Goal: Find specific page/section: Find specific page/section

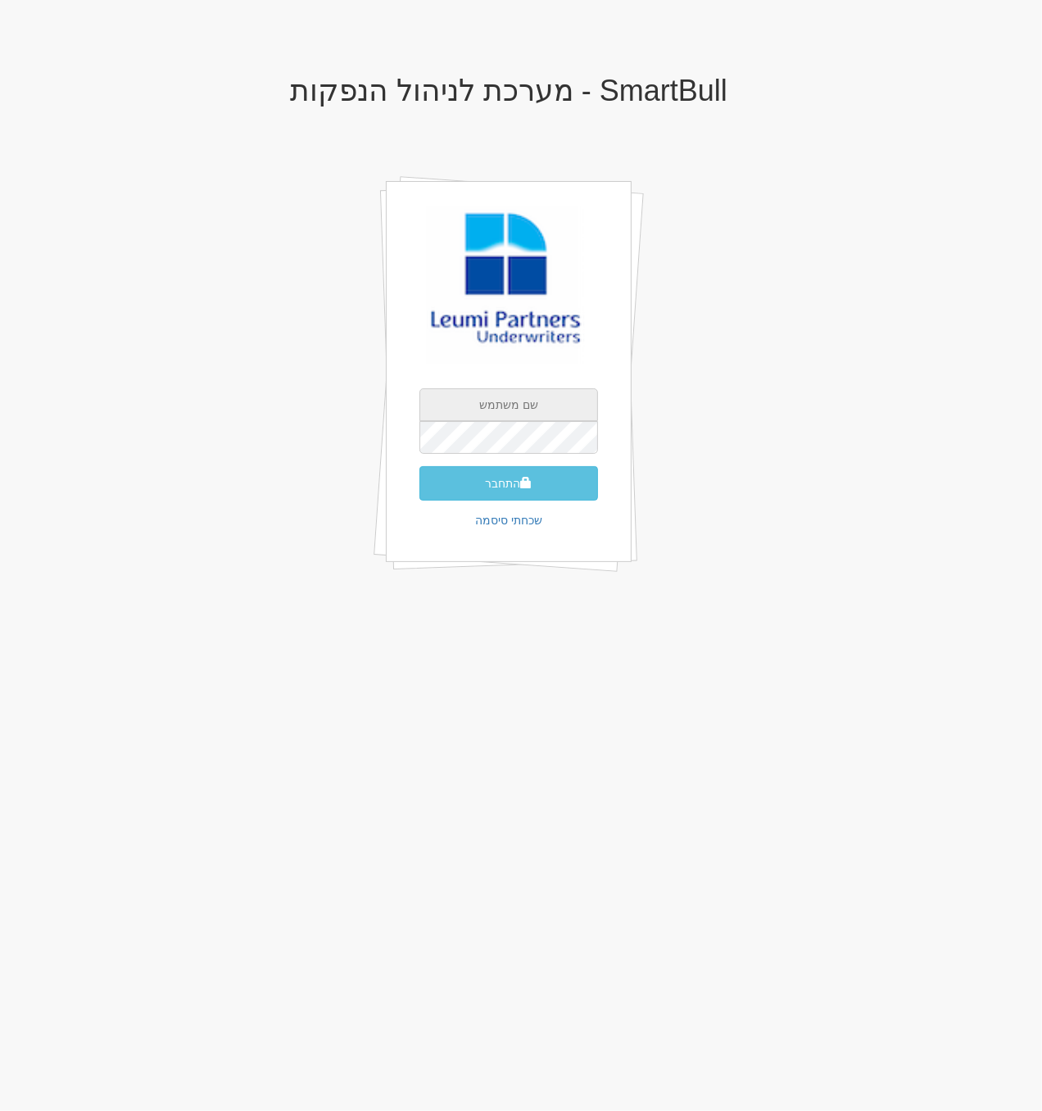
click at [528, 408] on input "text" at bounding box center [508, 404] width 179 height 33
type input "[EMAIL_ADDRESS][DOMAIN_NAME]"
click at [419, 466] on button "התחבר" at bounding box center [508, 483] width 179 height 34
type input "363814"
click at [546, 491] on button "התחבר" at bounding box center [508, 508] width 179 height 34
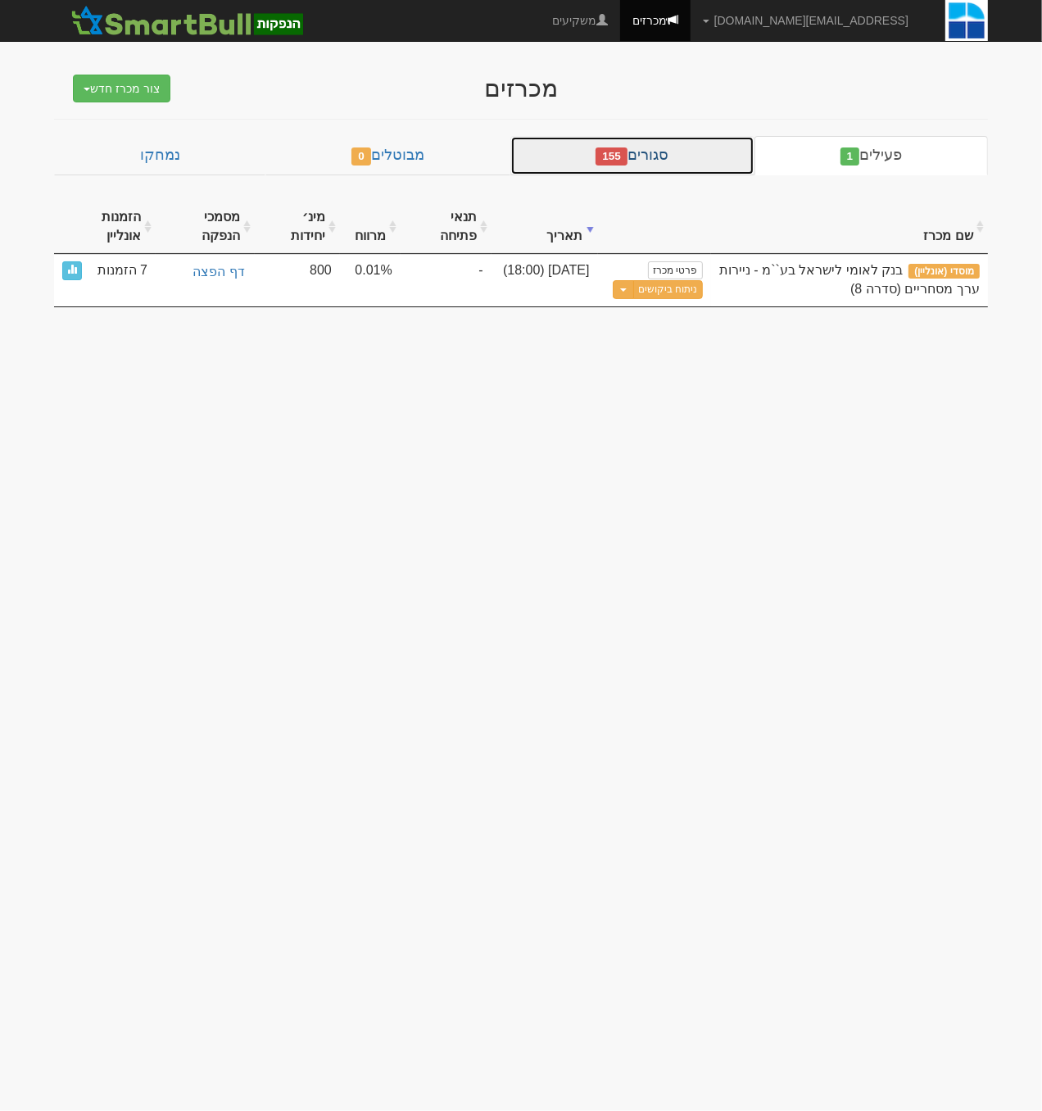
click at [661, 162] on link "סגורים 155" at bounding box center [632, 155] width 244 height 39
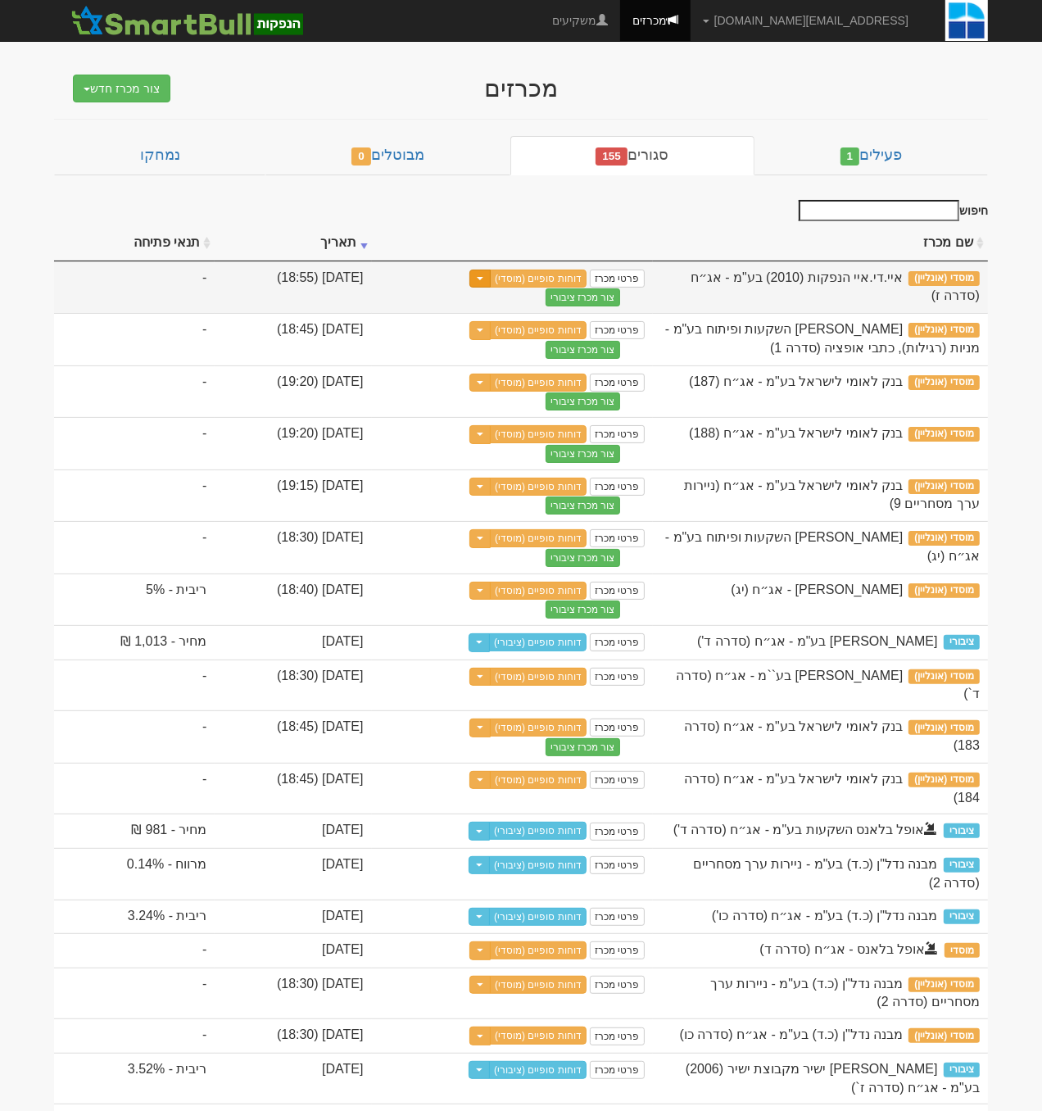
click at [491, 280] on button "Toggle Dropdown" at bounding box center [479, 279] width 21 height 19
click at [587, 270] on link "דוחות סופיים (מוסדי)" at bounding box center [538, 279] width 97 height 18
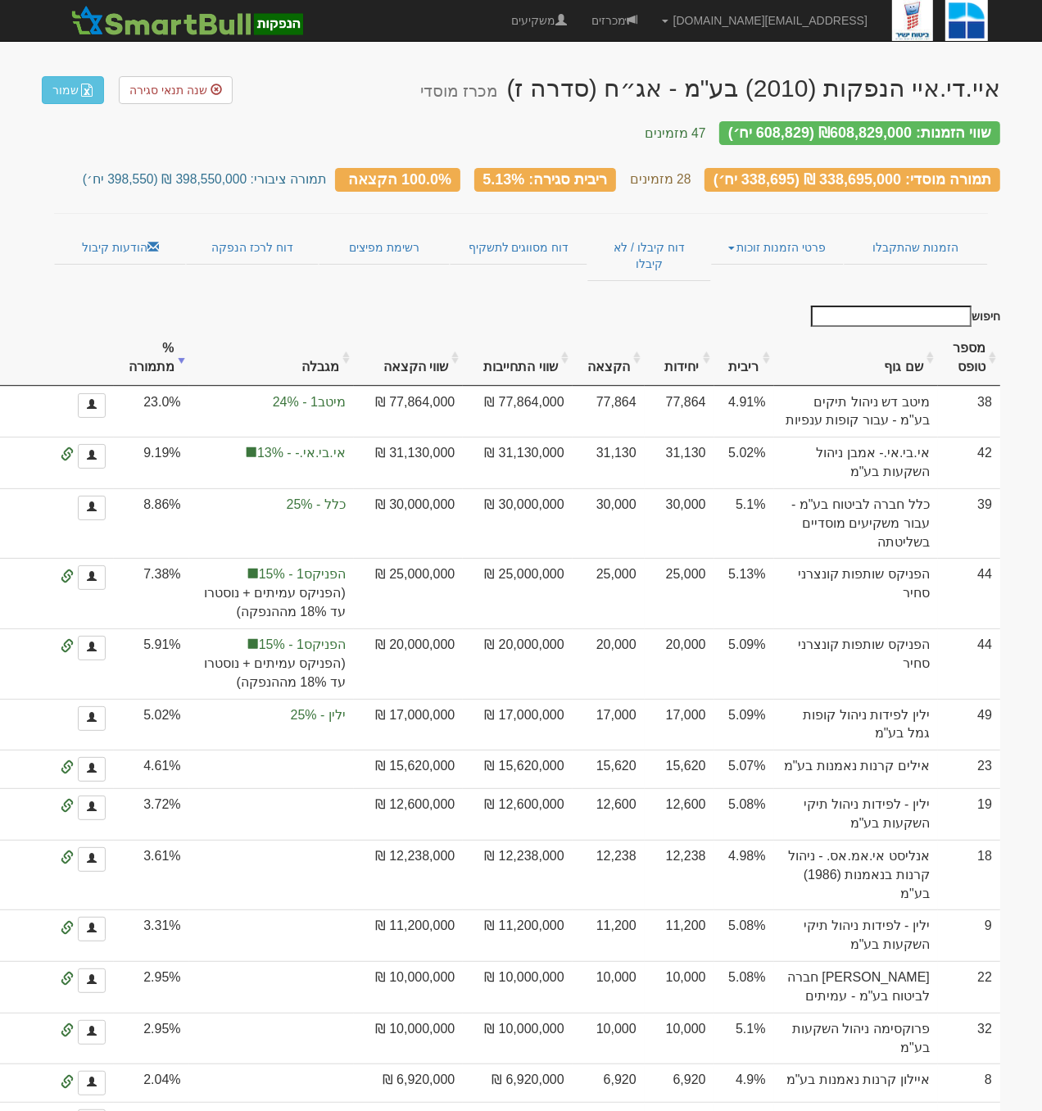
click at [920, 306] on input "חיפוש" at bounding box center [891, 316] width 161 height 21
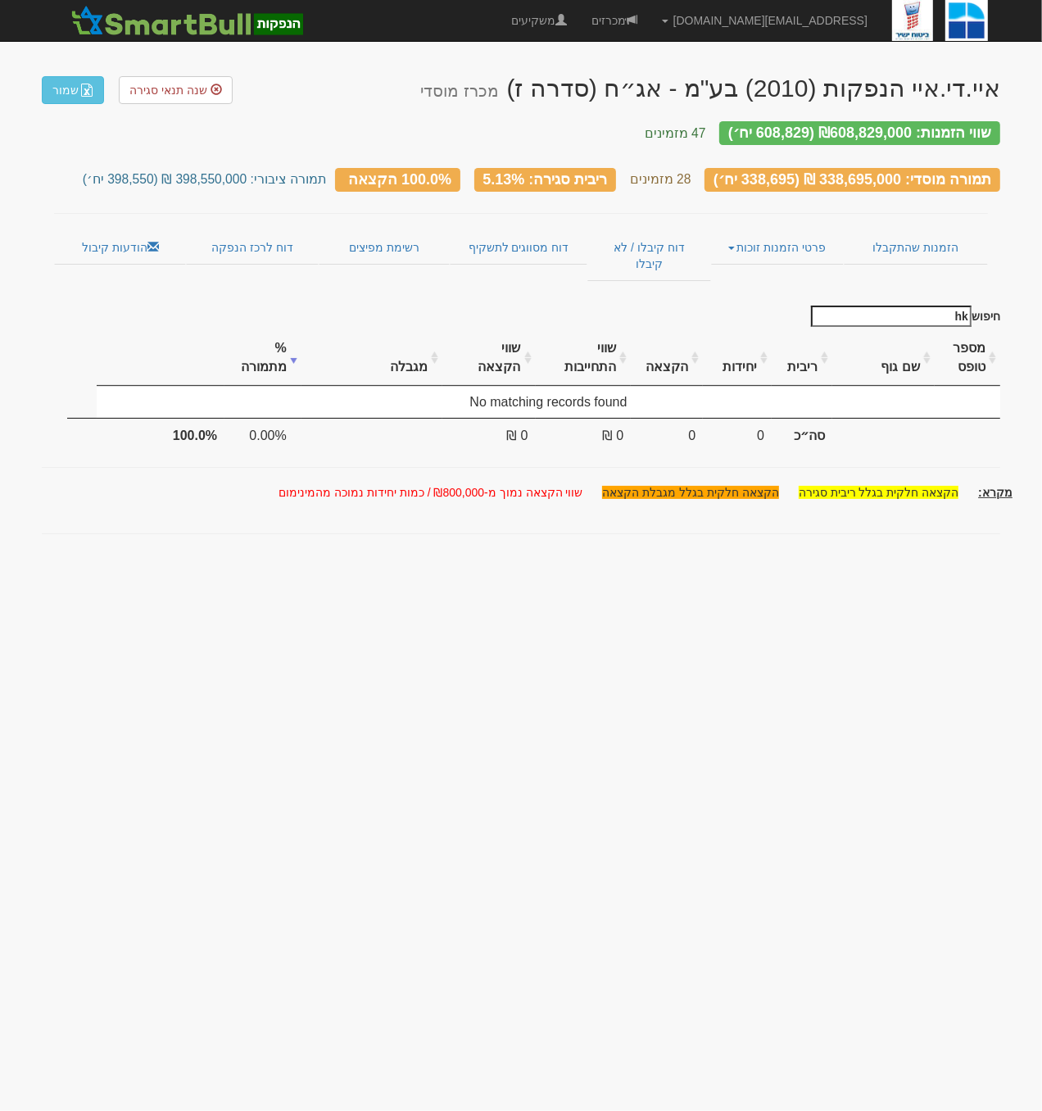
type input "h"
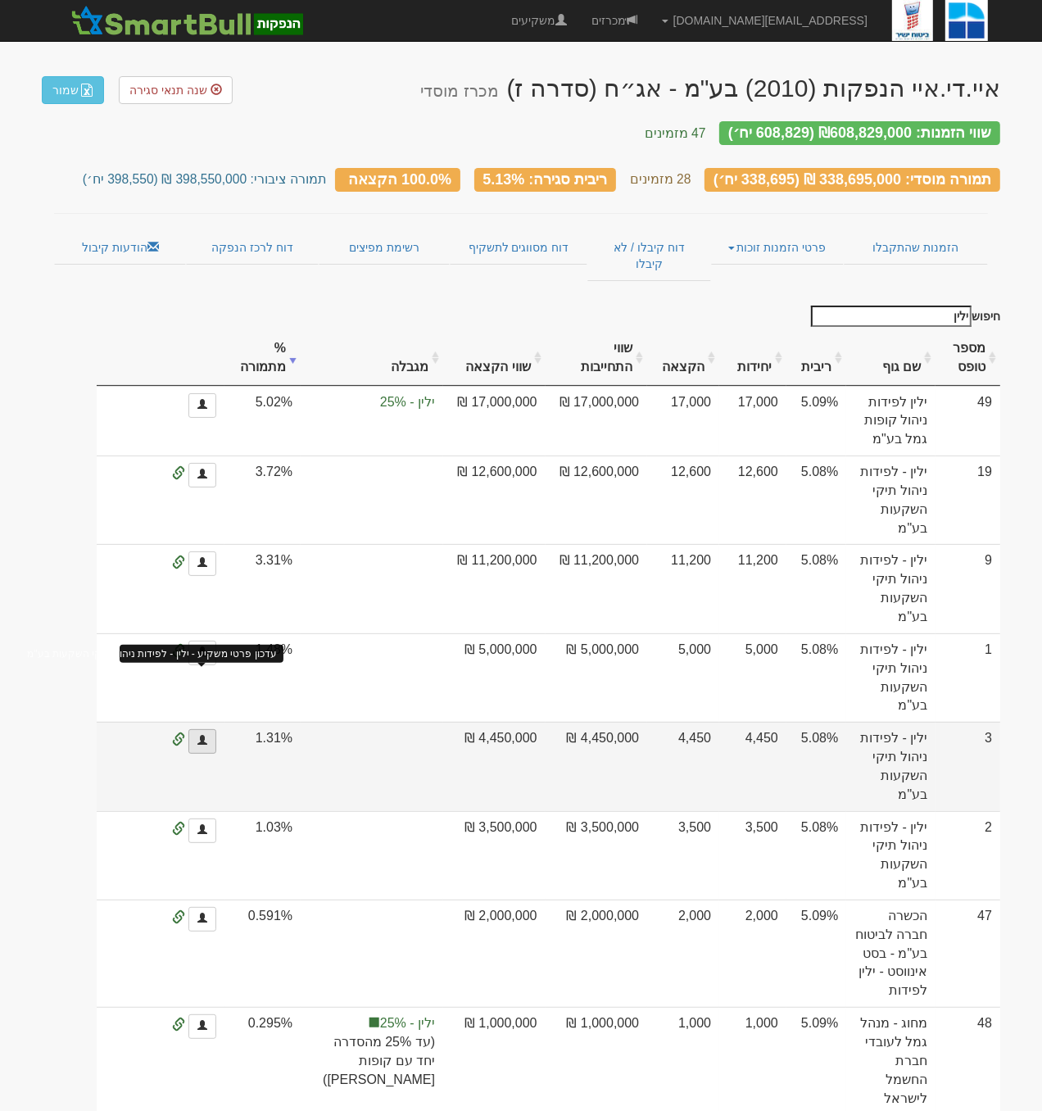
type input "ילין"
click at [198, 735] on span at bounding box center [202, 740] width 10 height 10
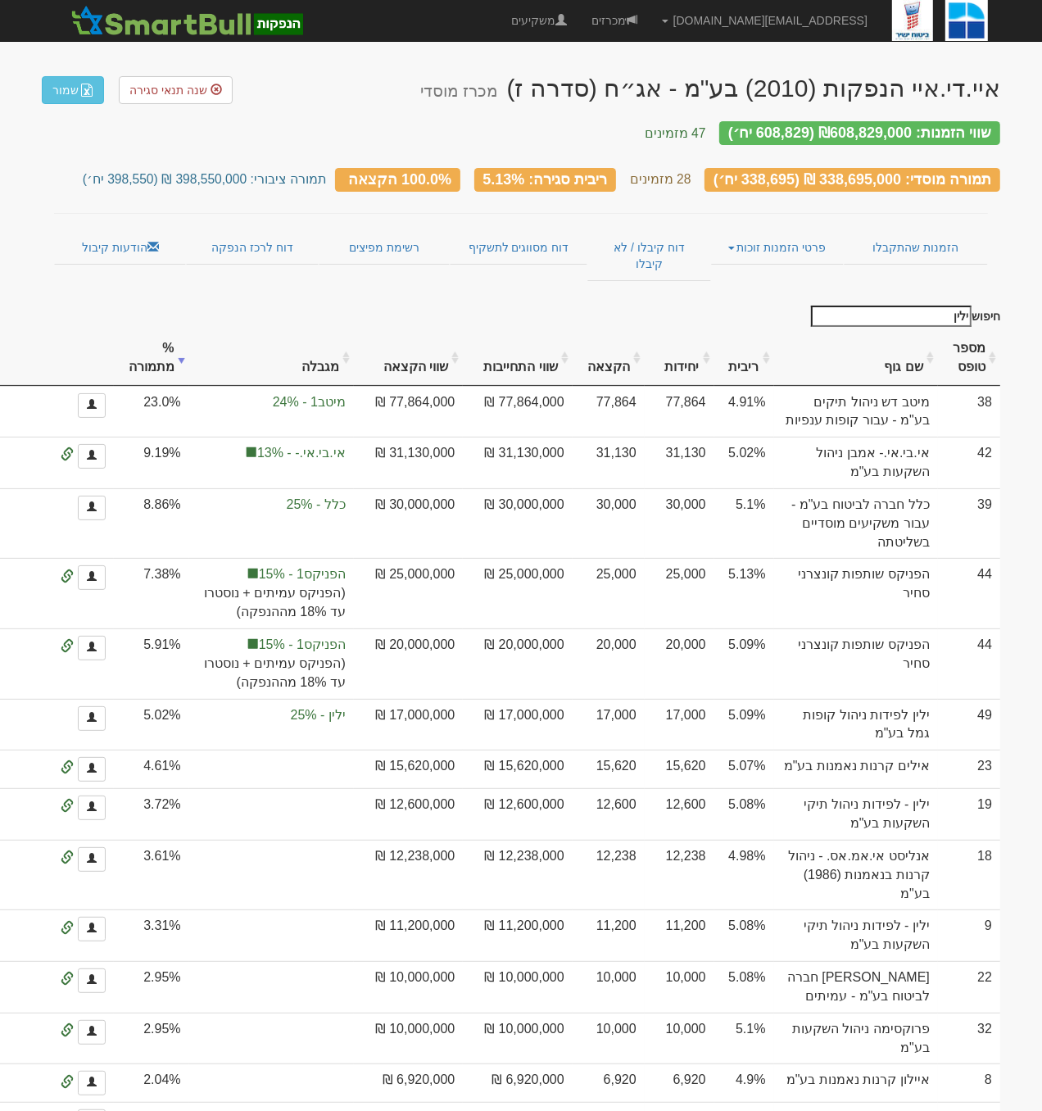
click at [909, 306] on input "ילין" at bounding box center [891, 316] width 161 height 21
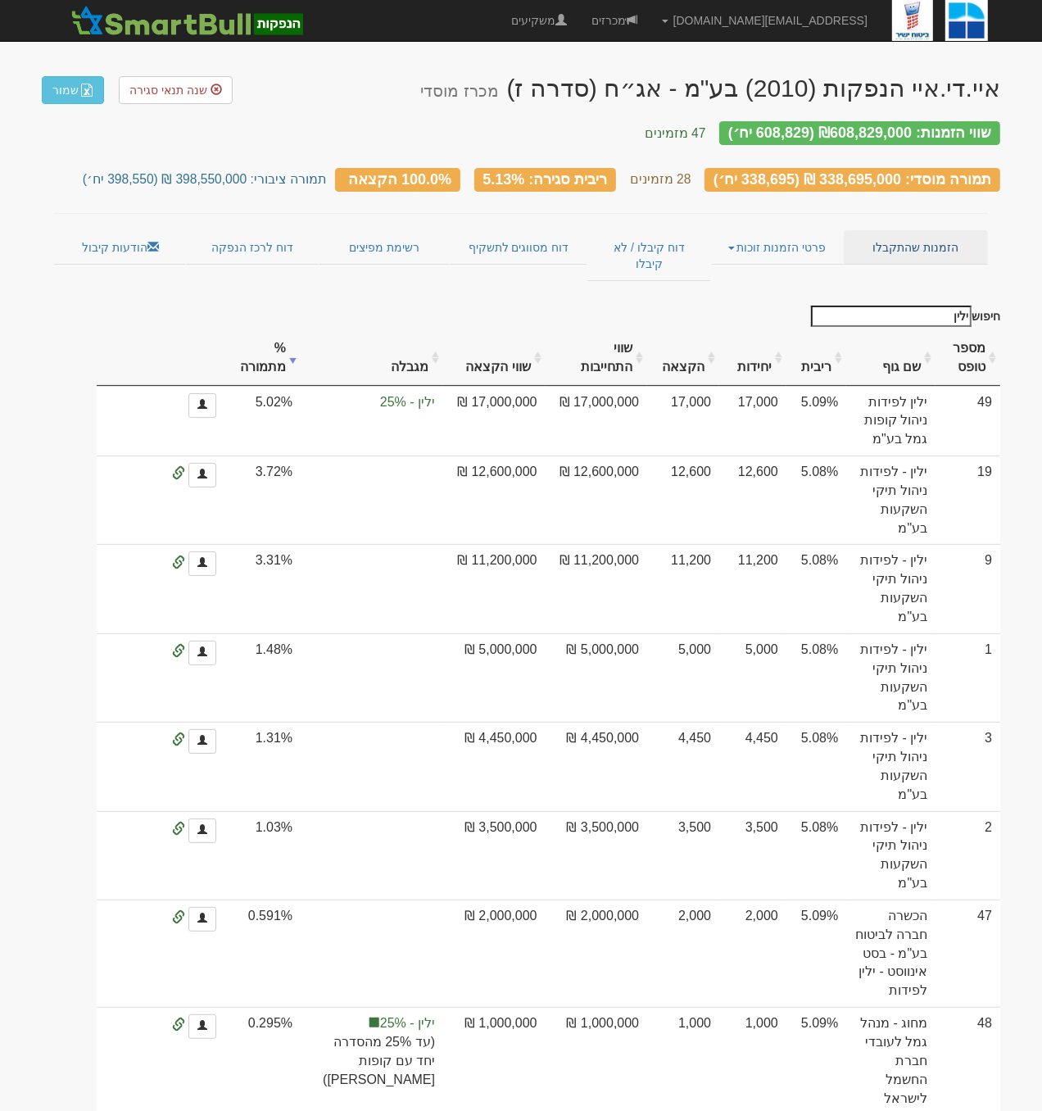
type input "ילין"
click at [915, 234] on link "הזמנות שהתקבלו" at bounding box center [916, 247] width 144 height 34
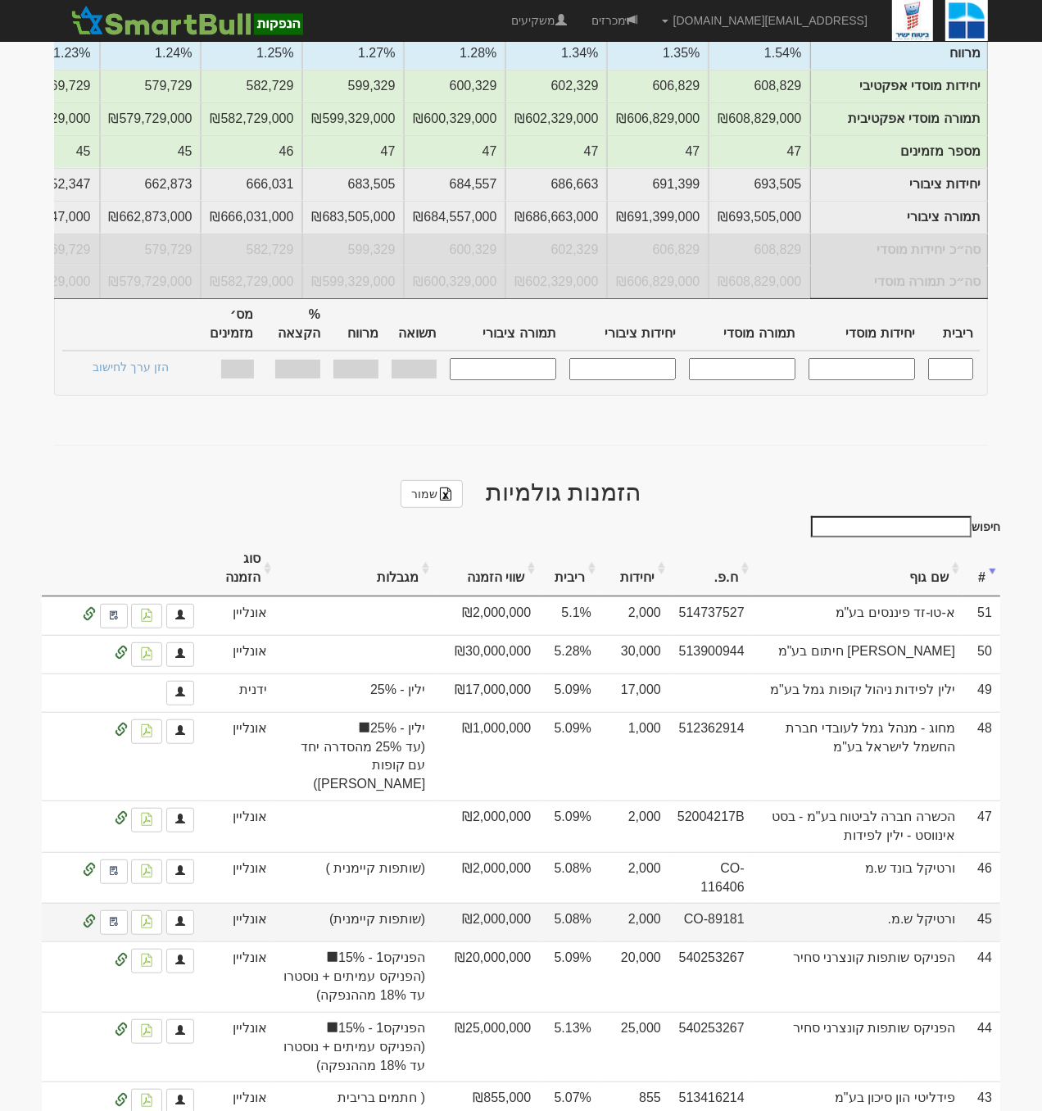
scroll to position [519, 0]
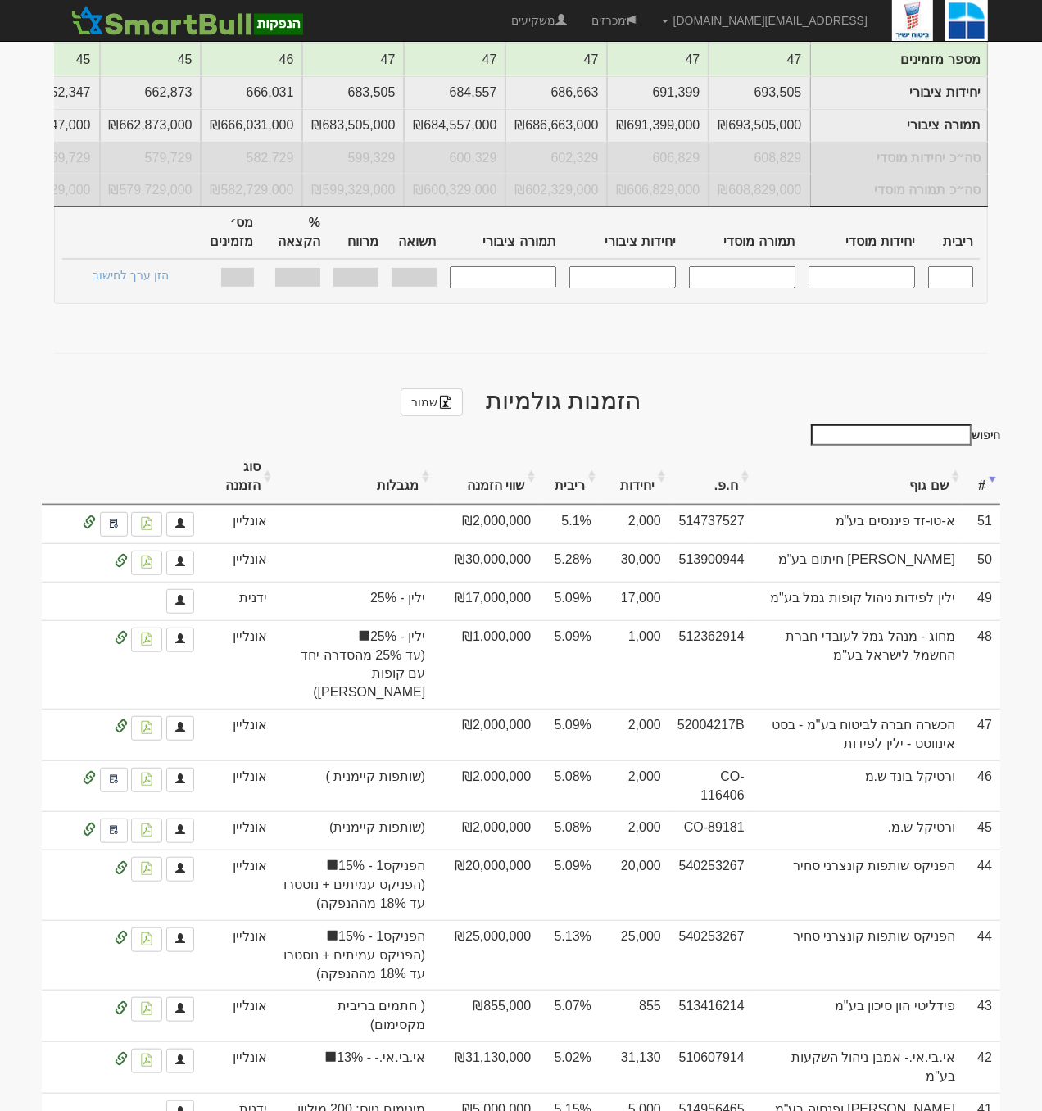
click at [913, 424] on input "חיפוש" at bounding box center [891, 434] width 161 height 21
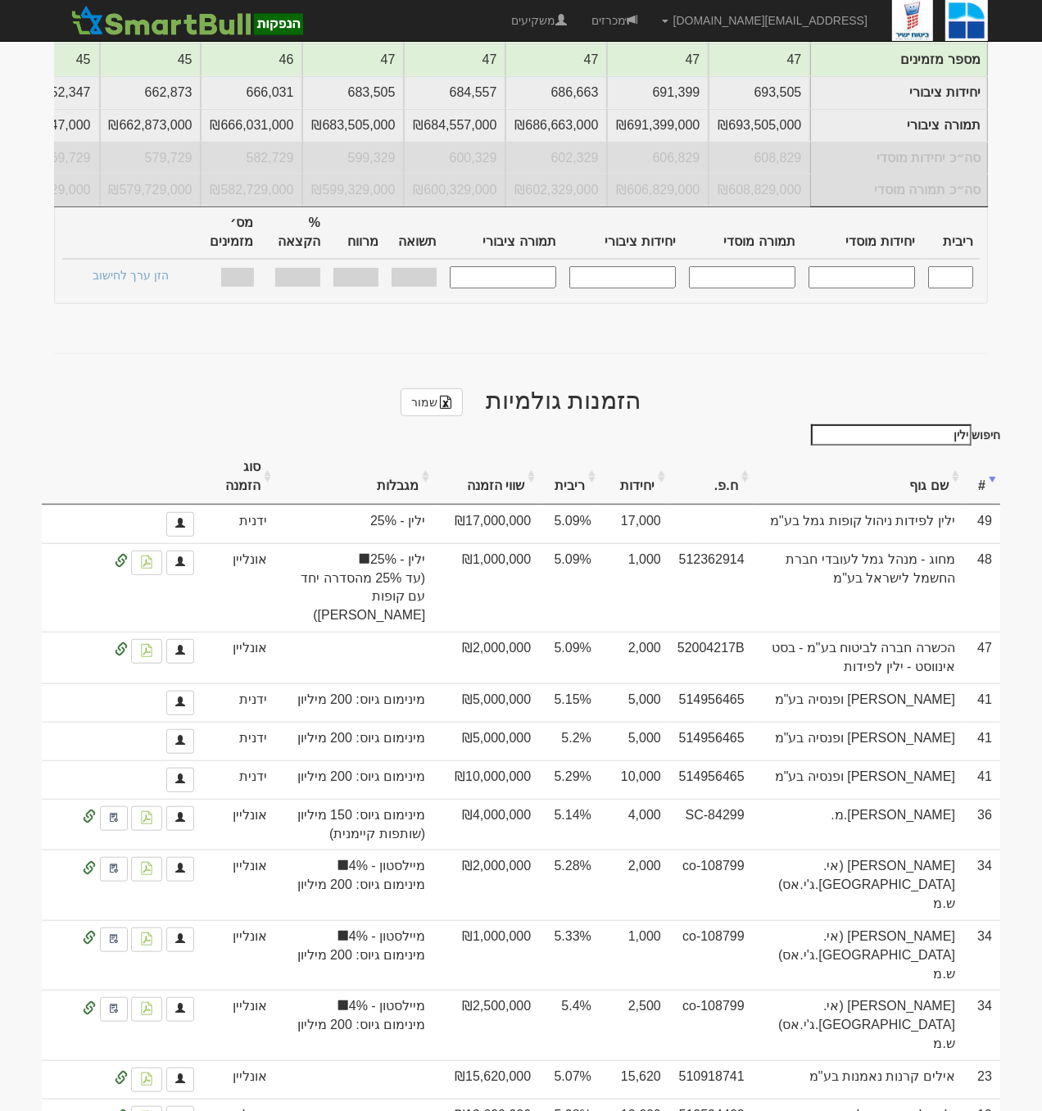
scroll to position [323, 0]
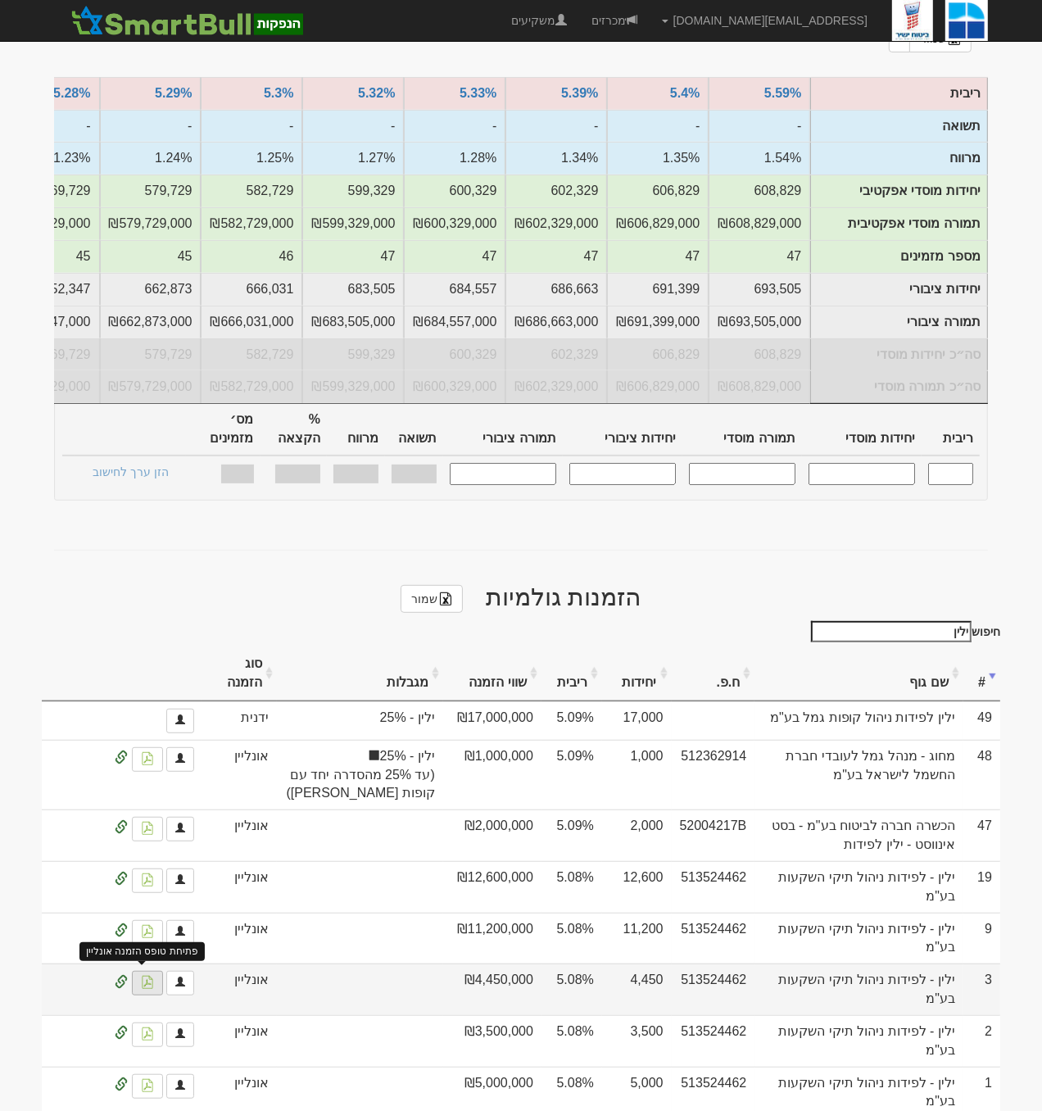
type input "ילין"
click at [141, 976] on img at bounding box center [147, 982] width 13 height 13
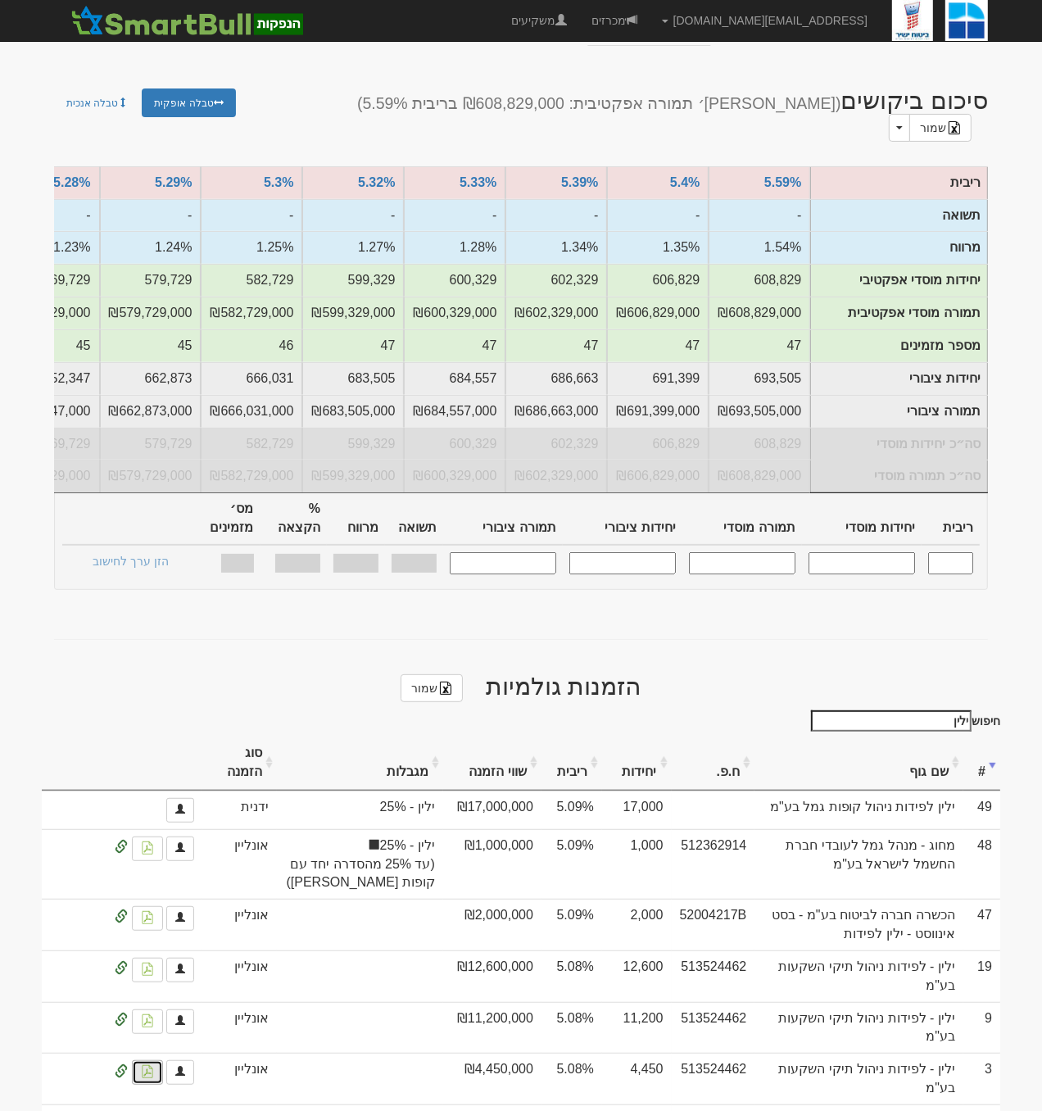
scroll to position [0, 0]
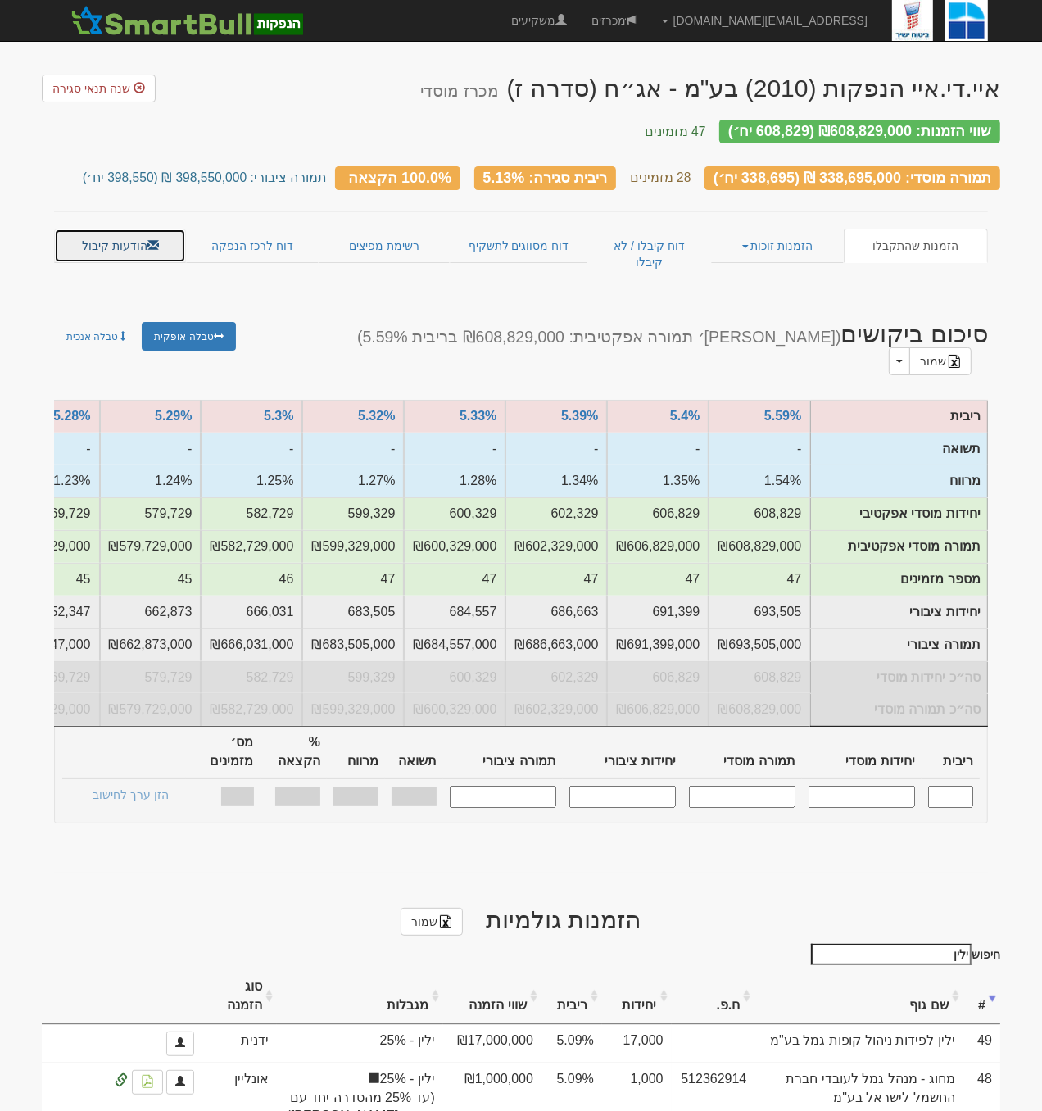
click at [141, 229] on link "הודעות קיבול" at bounding box center [120, 246] width 132 height 34
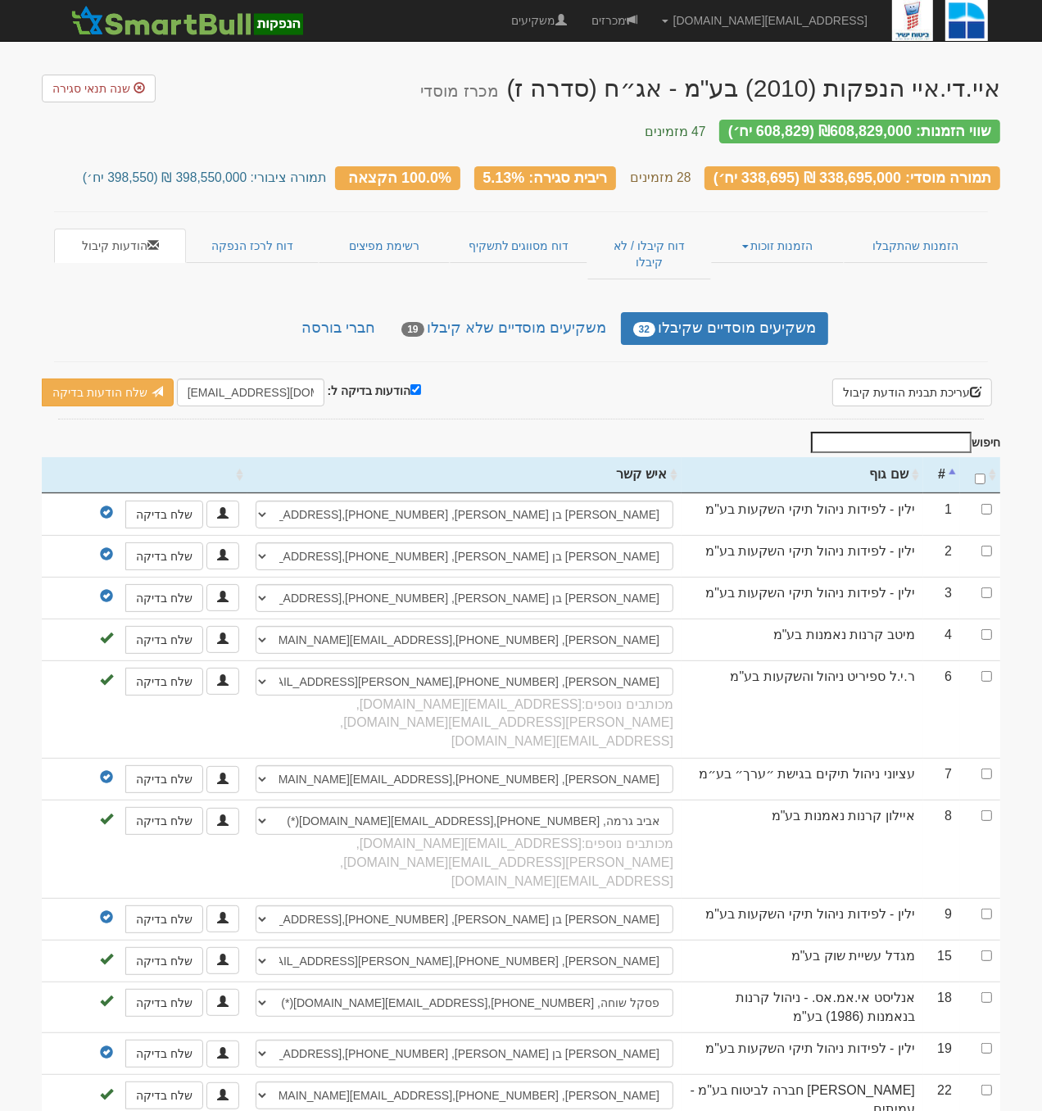
click at [915, 432] on input "חיפוש" at bounding box center [891, 442] width 161 height 21
type input "א"
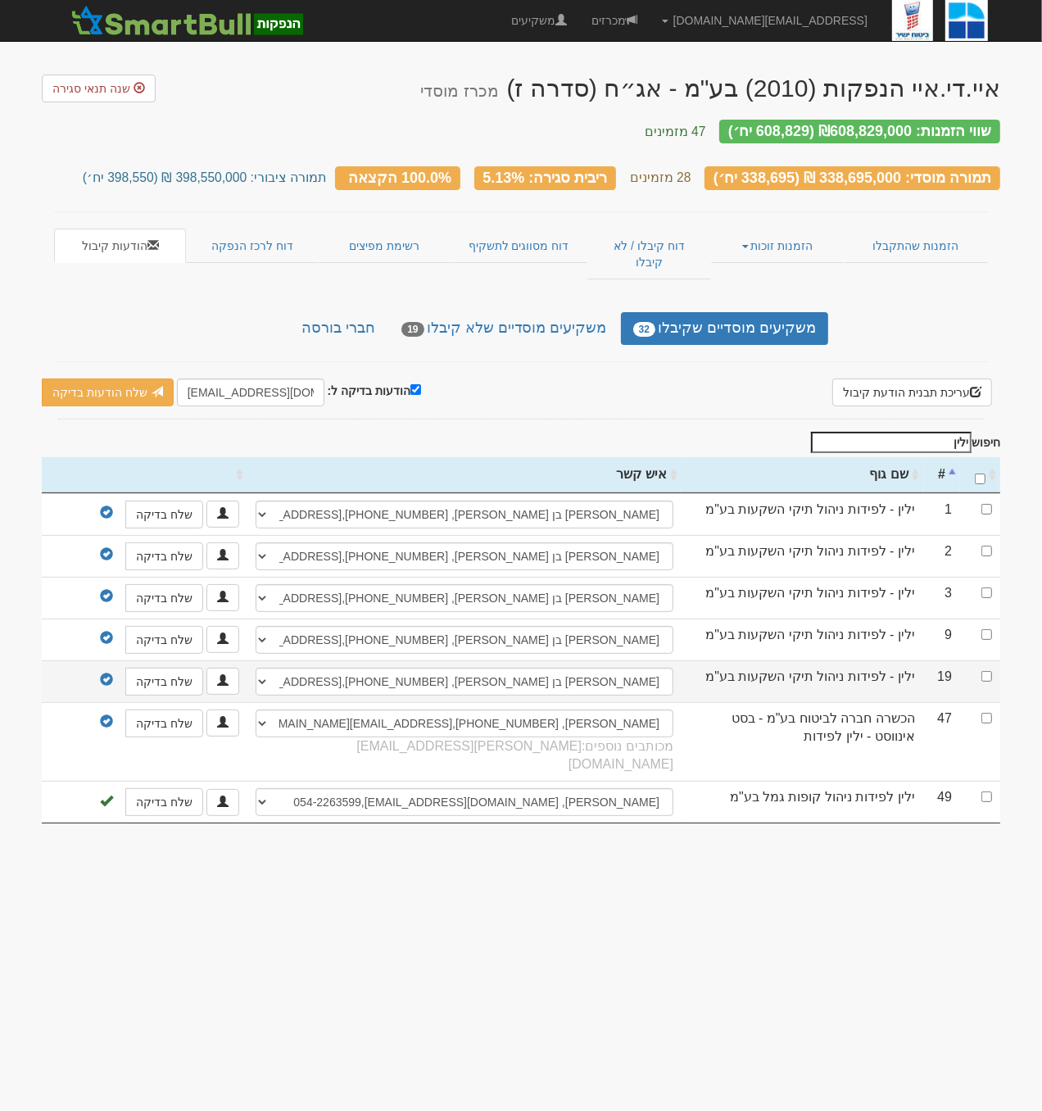
type input "ילין"
click at [270, 668] on select "אור פריש, 054-800-2014, frish@yl-invest.co.il פלג אמרוסי, 050-230-0912, peleg@y…" at bounding box center [465, 682] width 418 height 28
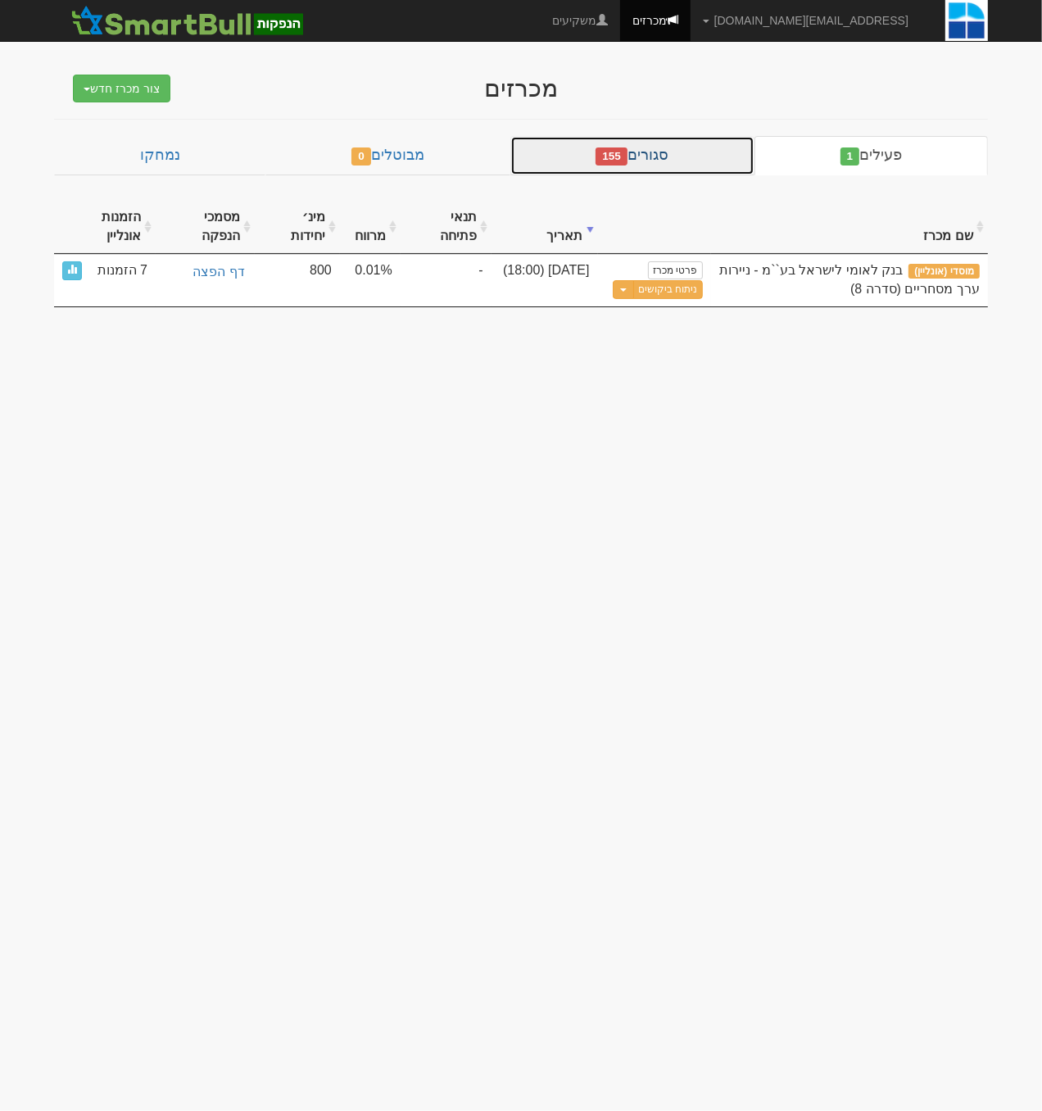
click at [704, 149] on link "סגורים 155" at bounding box center [632, 155] width 244 height 39
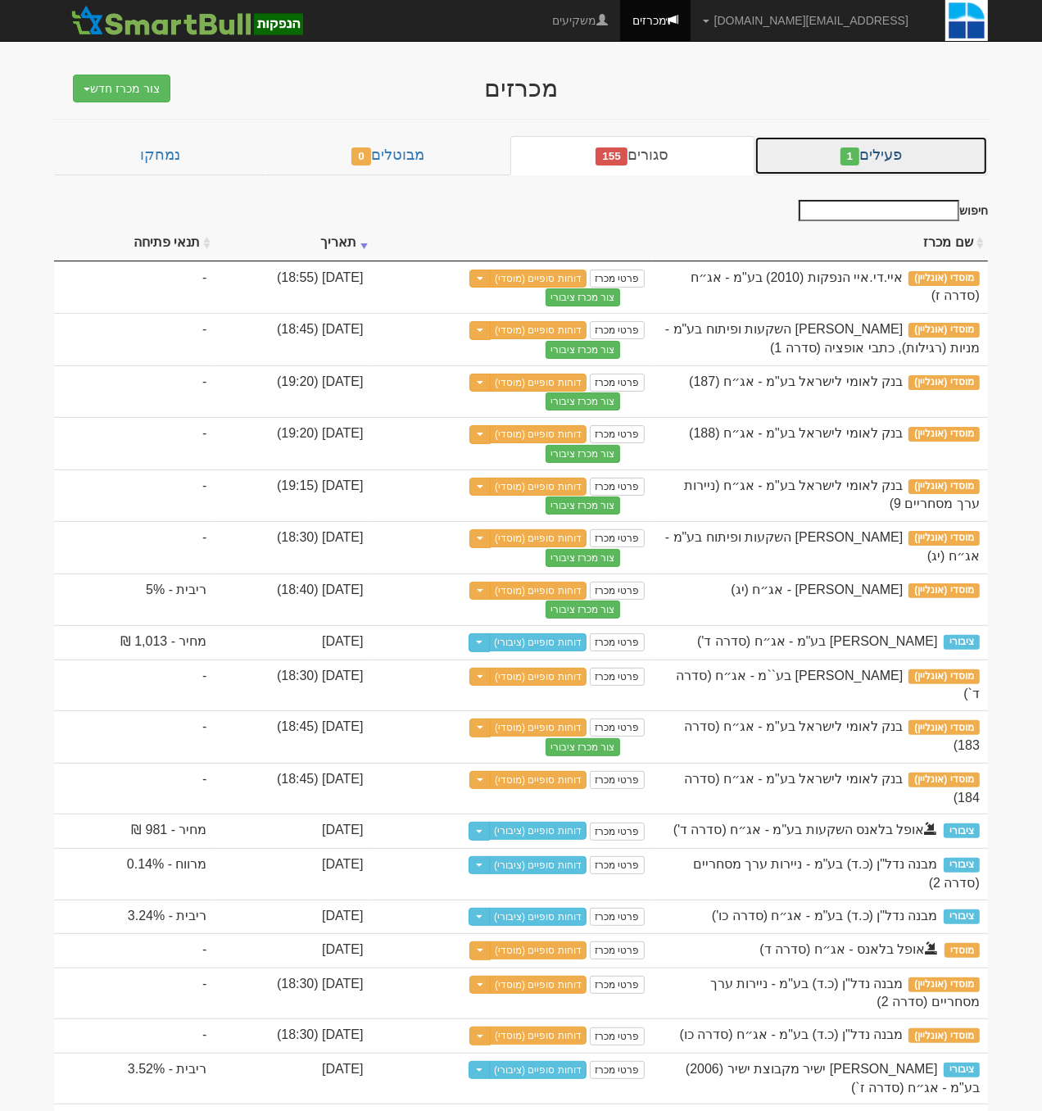
click at [843, 164] on span "1" at bounding box center [851, 156] width 20 height 18
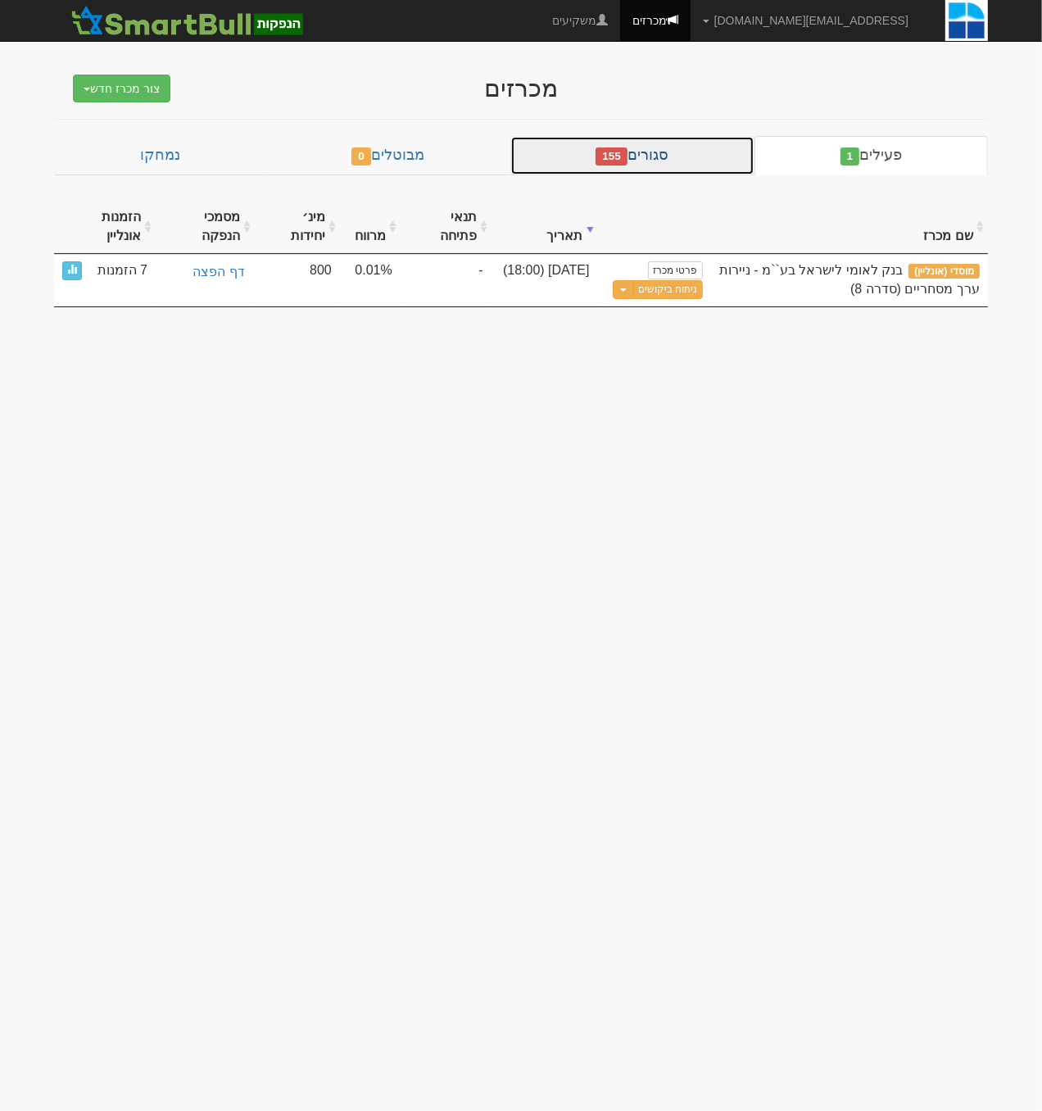
click at [626, 158] on span "155" at bounding box center [612, 156] width 32 height 18
